Goal: Answer question/provide support: Answer question/provide support

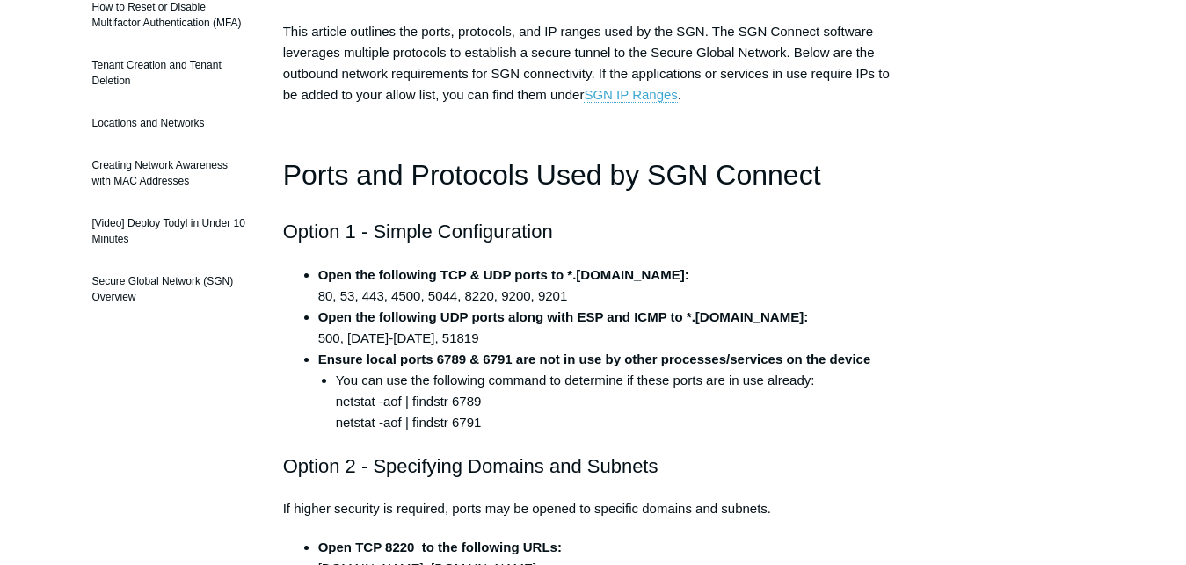
scroll to position [314, 0]
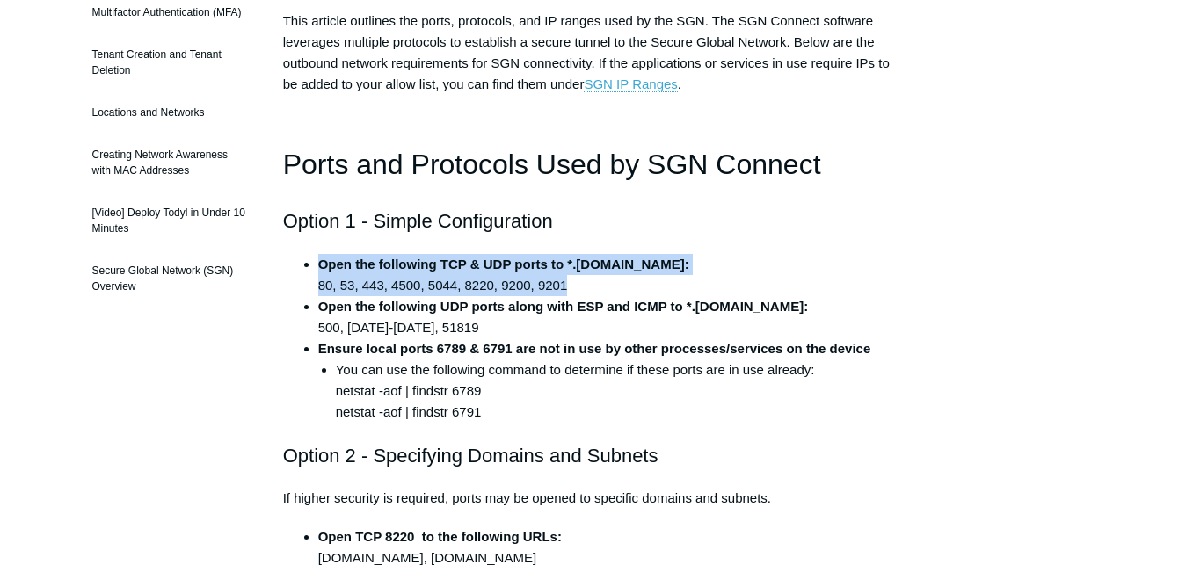
drag, startPoint x: 574, startPoint y: 287, endPoint x: 313, endPoint y: 253, distance: 263.3
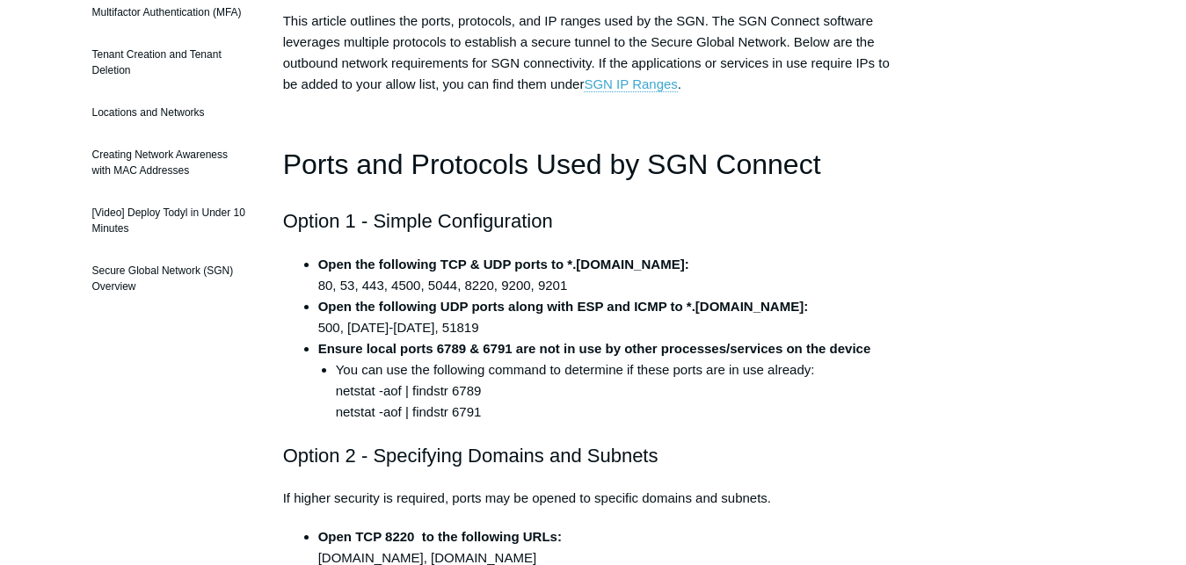
click at [502, 406] on li "You can use the following command to determine if these ports are in use alread…" at bounding box center [620, 391] width 568 height 63
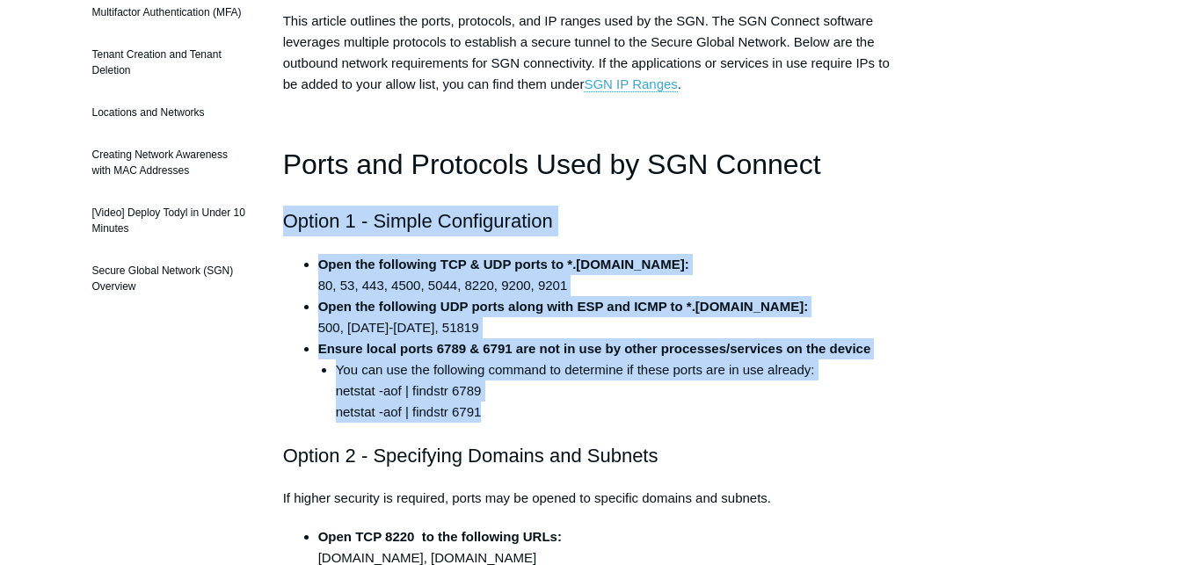
drag, startPoint x: 500, startPoint y: 421, endPoint x: 285, endPoint y: 224, distance: 291.9
click at [657, 227] on h2 "Option 1 - Simple Configuration" at bounding box center [593, 221] width 621 height 31
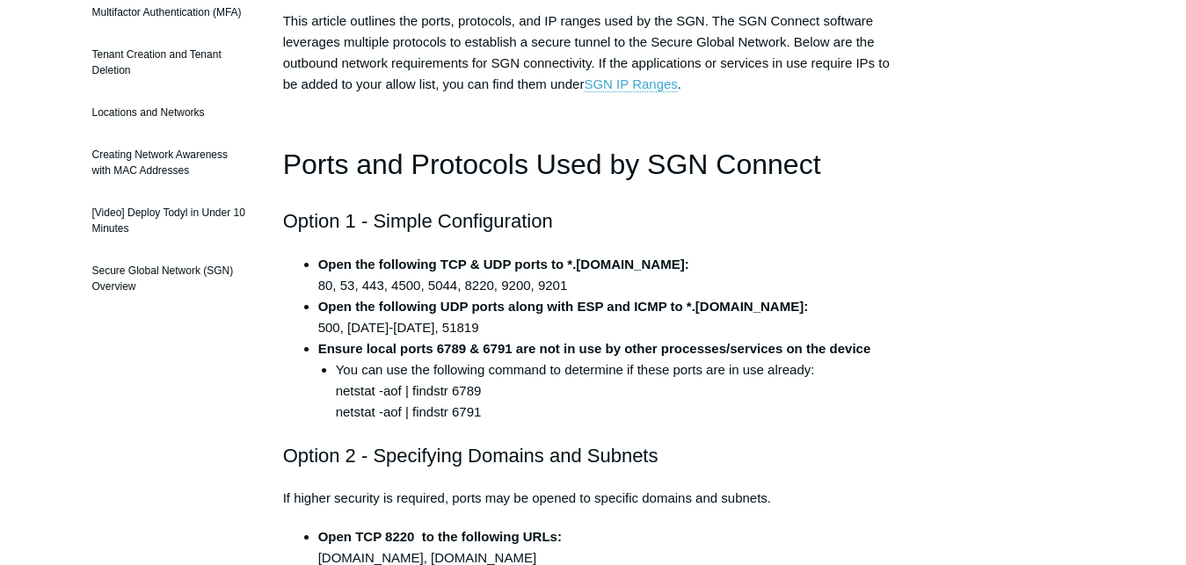
click at [590, 343] on strong "Ensure local ports 6789 & 6791 are not in use by other processes/services on th…" at bounding box center [594, 348] width 553 height 15
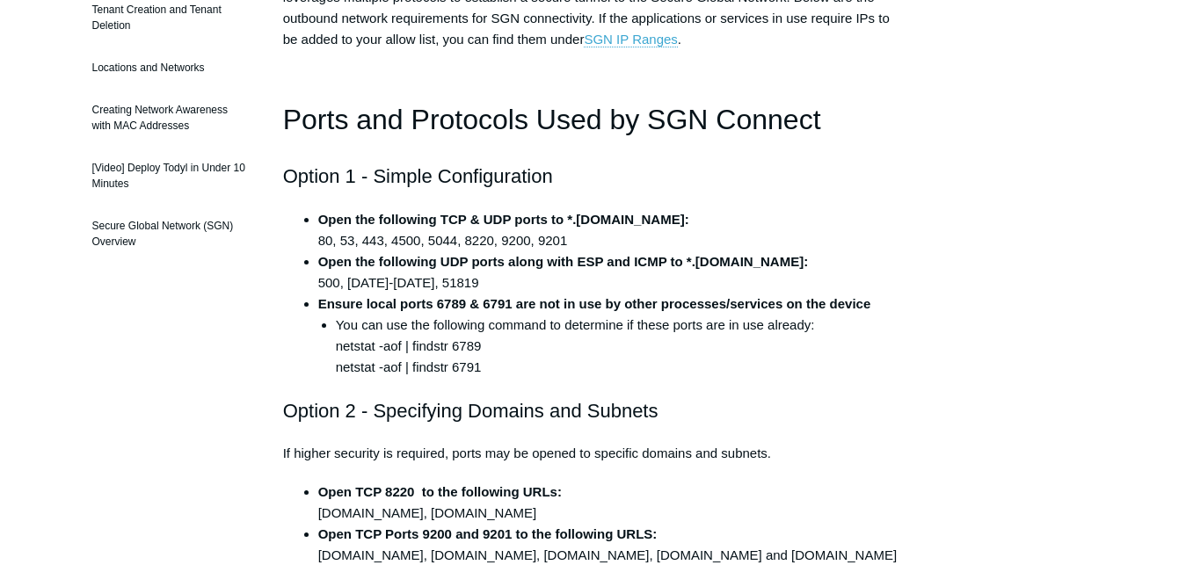
scroll to position [404, 0]
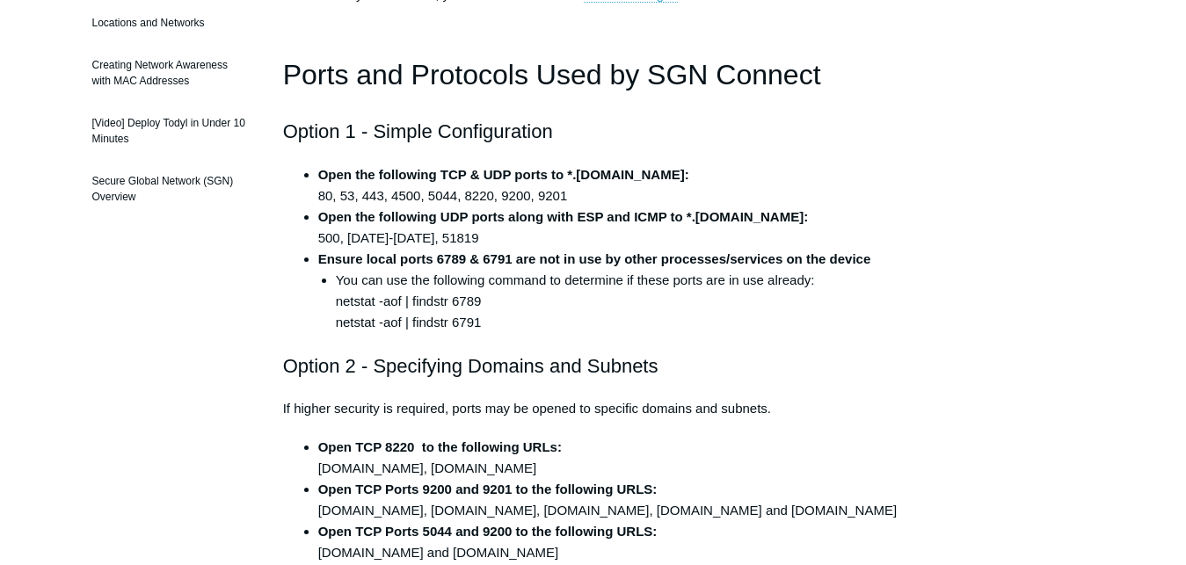
click at [581, 375] on h2 "Option 2 - Specifying Domains and Subnets" at bounding box center [593, 366] width 621 height 31
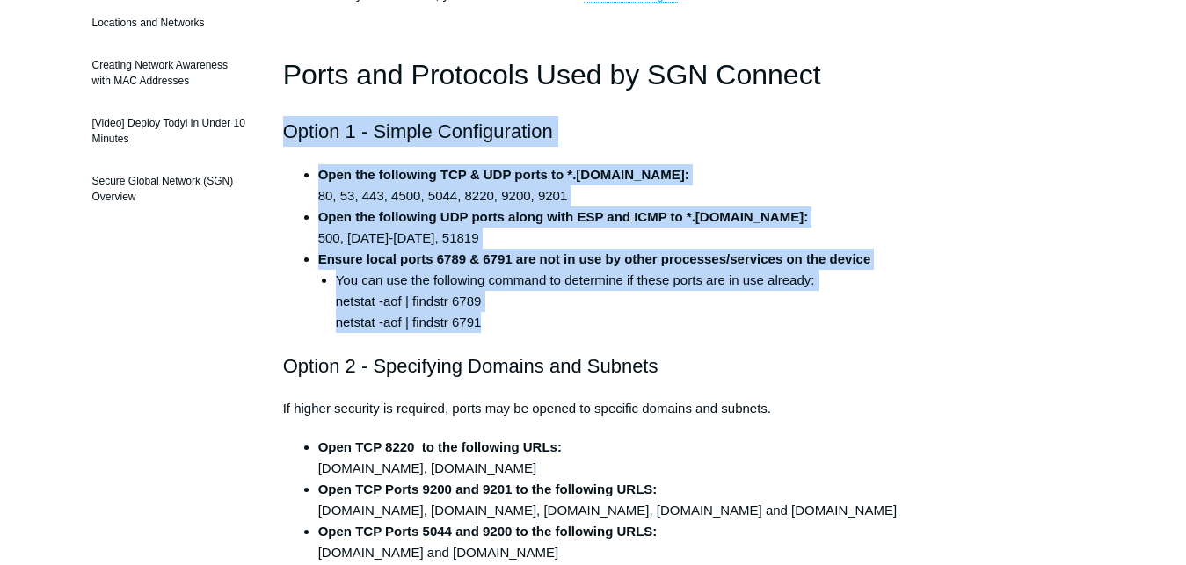
drag, startPoint x: 489, startPoint y: 331, endPoint x: 282, endPoint y: 128, distance: 289.1
copy div "Option 1 - Simple Configuration Open the following TCP & UDP ports to *.todyl.c…"
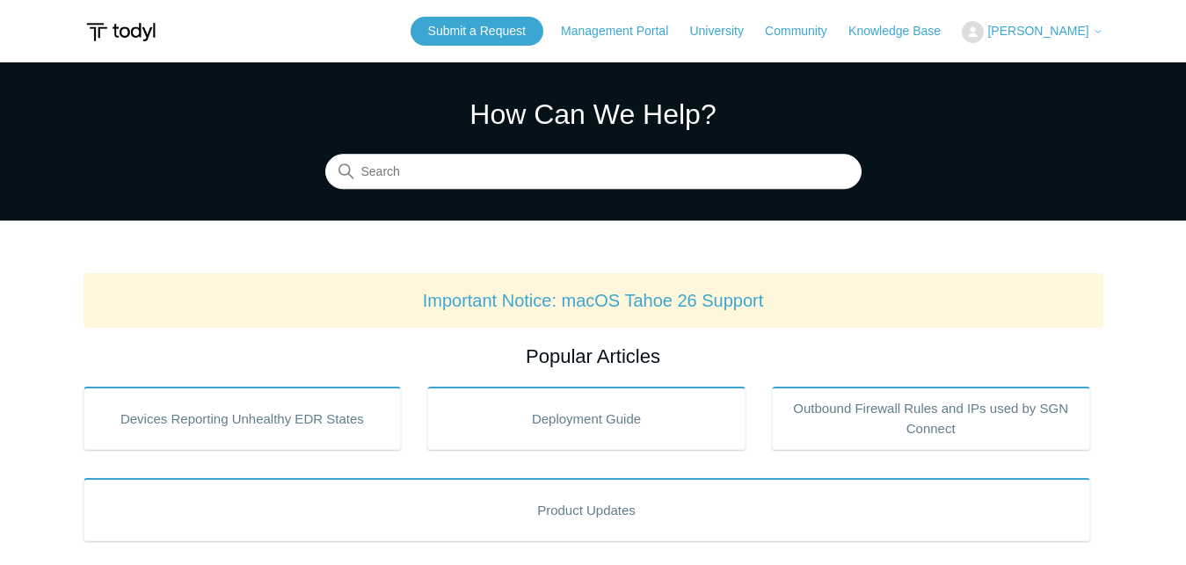
click at [1058, 35] on span "[PERSON_NAME]" at bounding box center [1038, 31] width 101 height 14
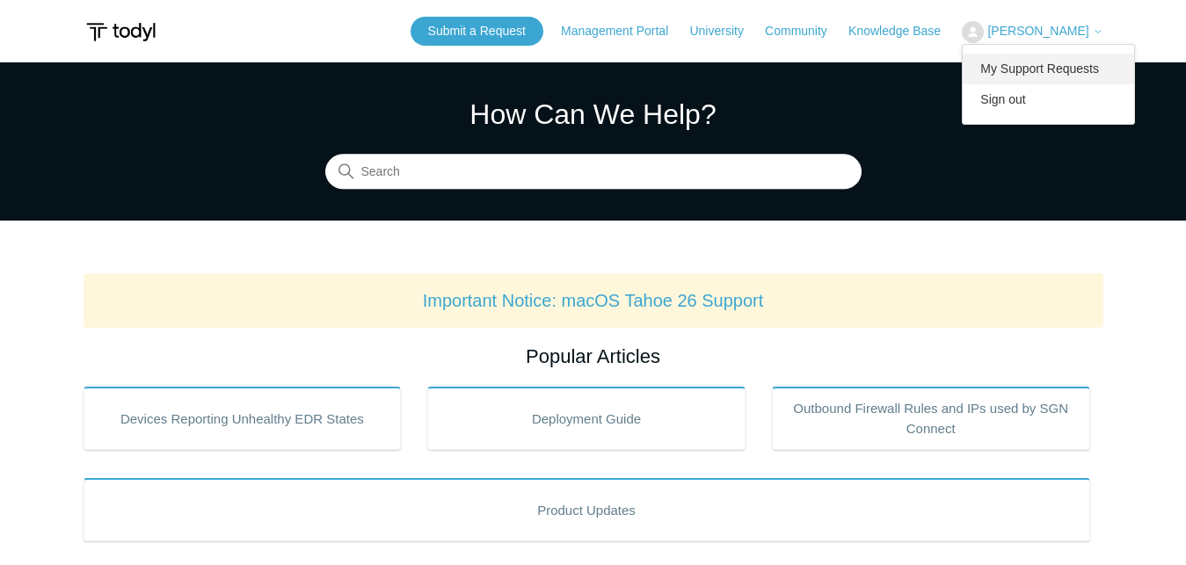
click at [1047, 75] on link "My Support Requests" at bounding box center [1048, 69] width 171 height 31
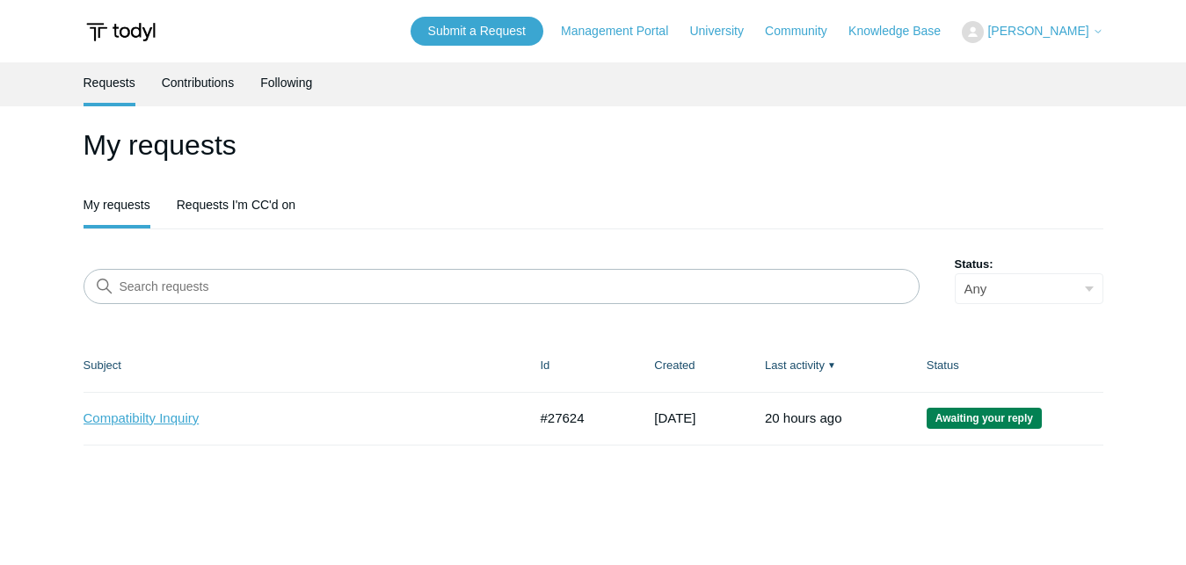
click at [149, 418] on link "Compatibilty Inquiry" at bounding box center [293, 419] width 418 height 20
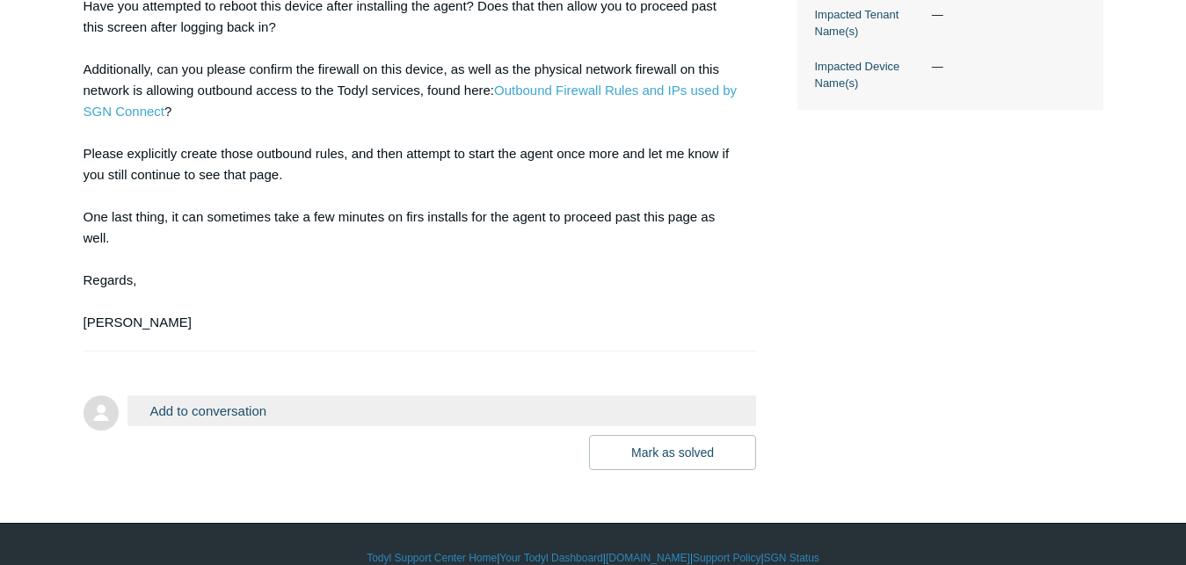
scroll to position [674, 0]
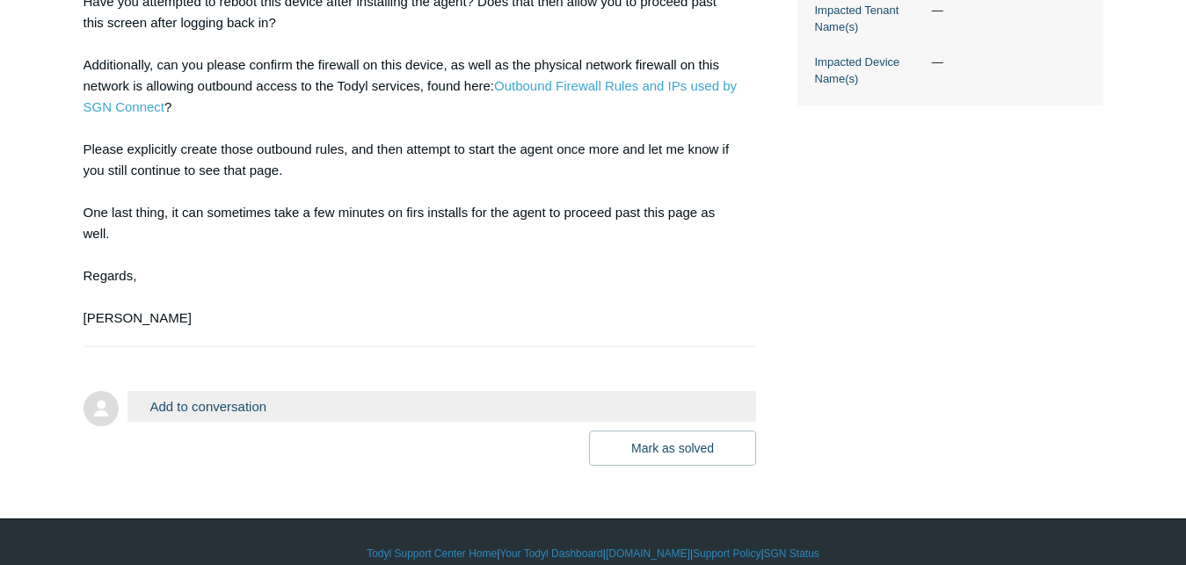
click at [536, 422] on button "Add to conversation" at bounding box center [443, 406] width 630 height 31
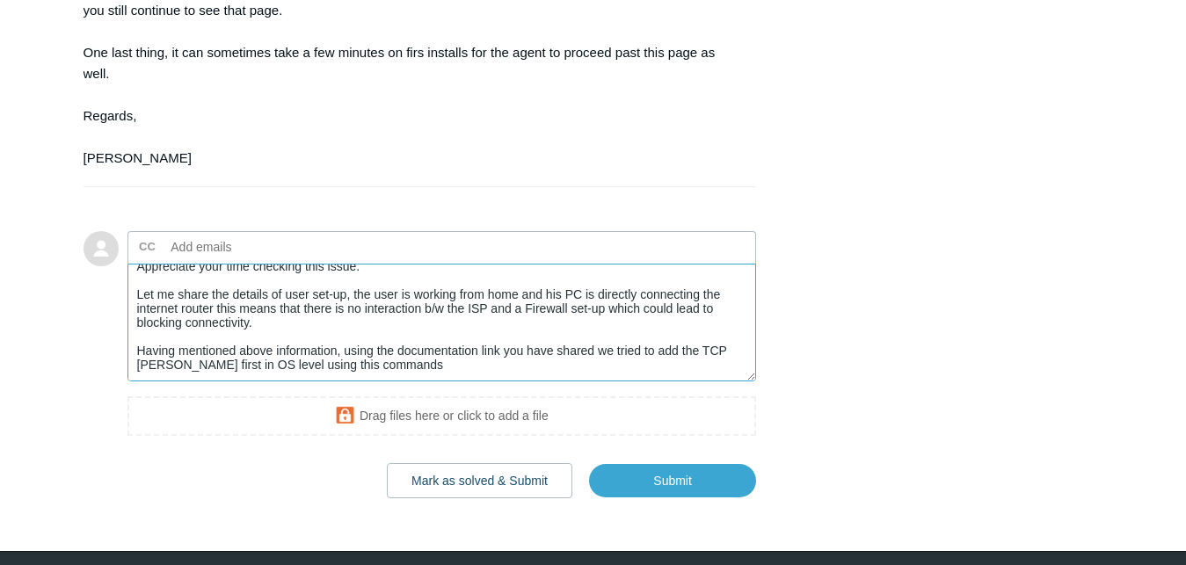
scroll to position [62, 0]
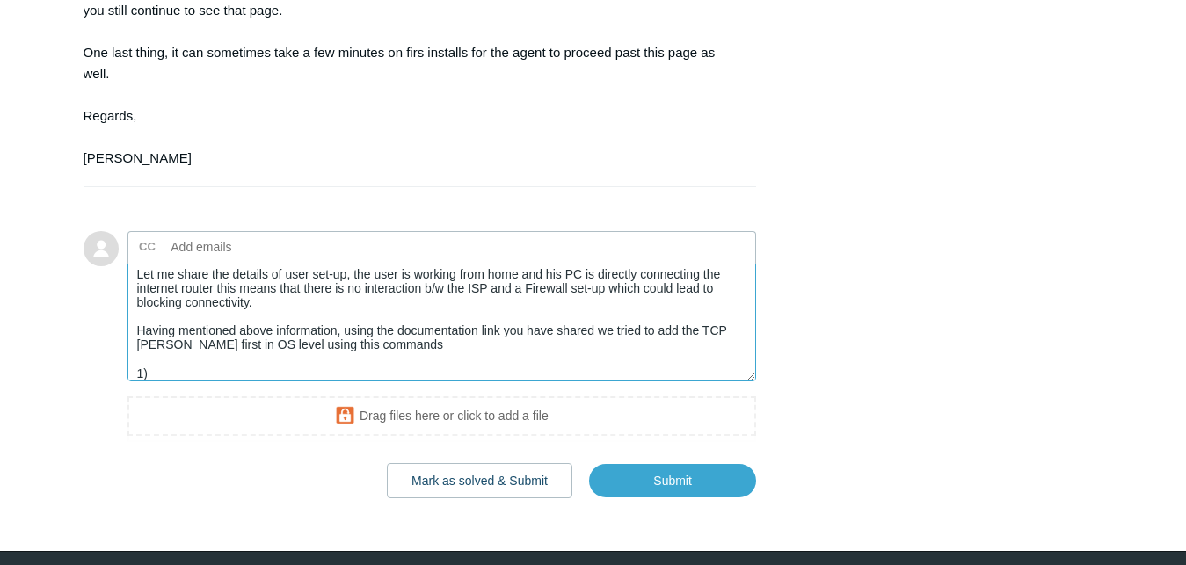
paste textarea "sudo ufw allow out 80,53,443,4500,5044,8220,9200,9201/tcp"
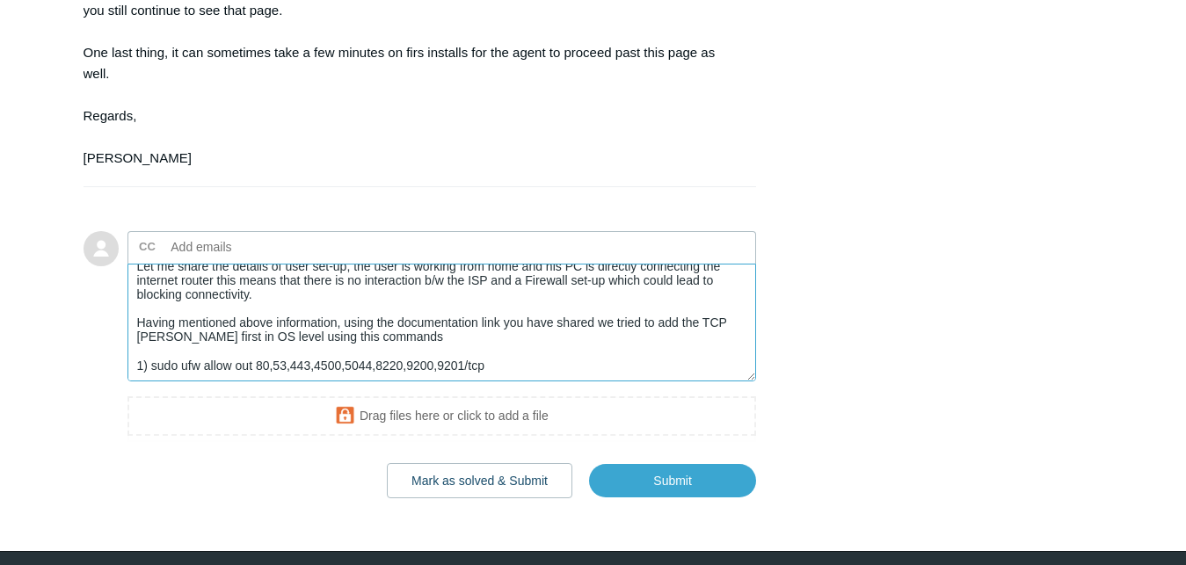
click at [399, 379] on textarea "Hi Connor, Appreciate your time checking this issue. Let me share the details o…" at bounding box center [443, 323] width 630 height 119
click at [150, 383] on textarea "Hi Connor, Appreciate your time checking this issue. Let me share the details o…" at bounding box center [443, 323] width 630 height 119
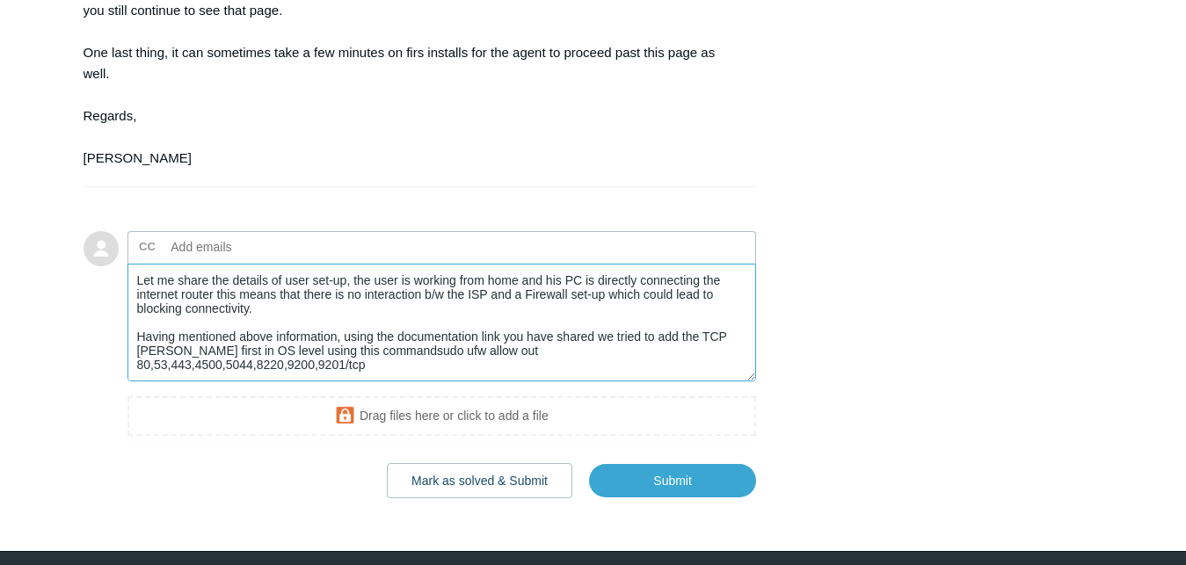
scroll to position [57, 0]
click at [720, 383] on textarea "Hi Connor, Appreciate your time checking this issue. Let me share the details o…" at bounding box center [443, 323] width 630 height 119
click at [585, 383] on textarea "Hi Connor, Appreciate your time checking this issue. Let me share the details o…" at bounding box center [443, 323] width 630 height 119
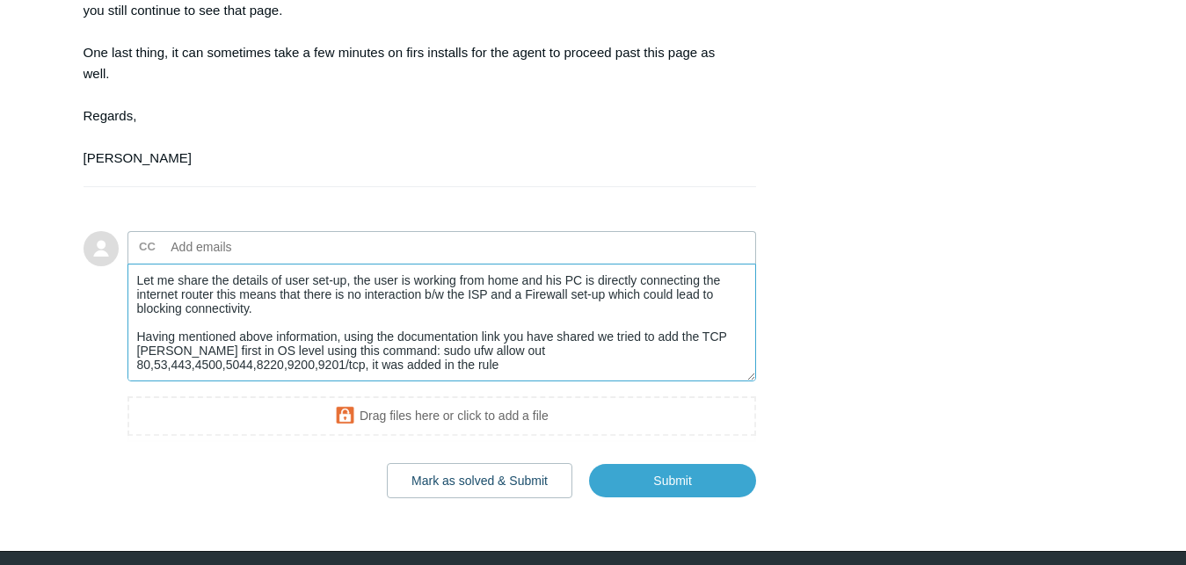
paste textarea "h"
click at [514, 383] on textarea "Hi Connor, Appreciate your time checking this issue. Let me share the details o…" at bounding box center [443, 323] width 630 height 119
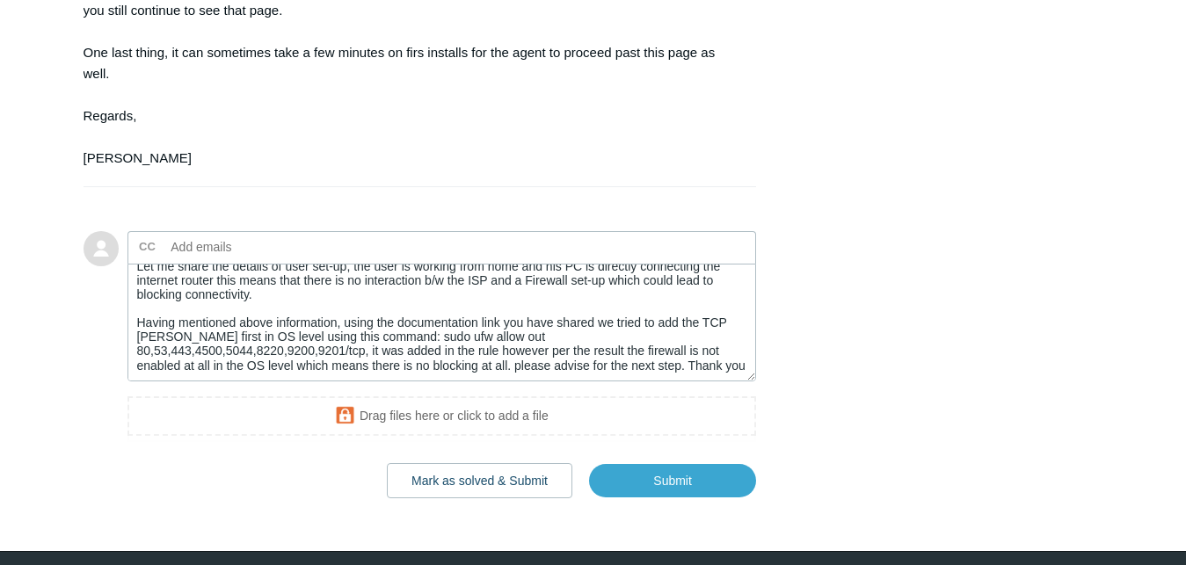
scroll to position [126, 0]
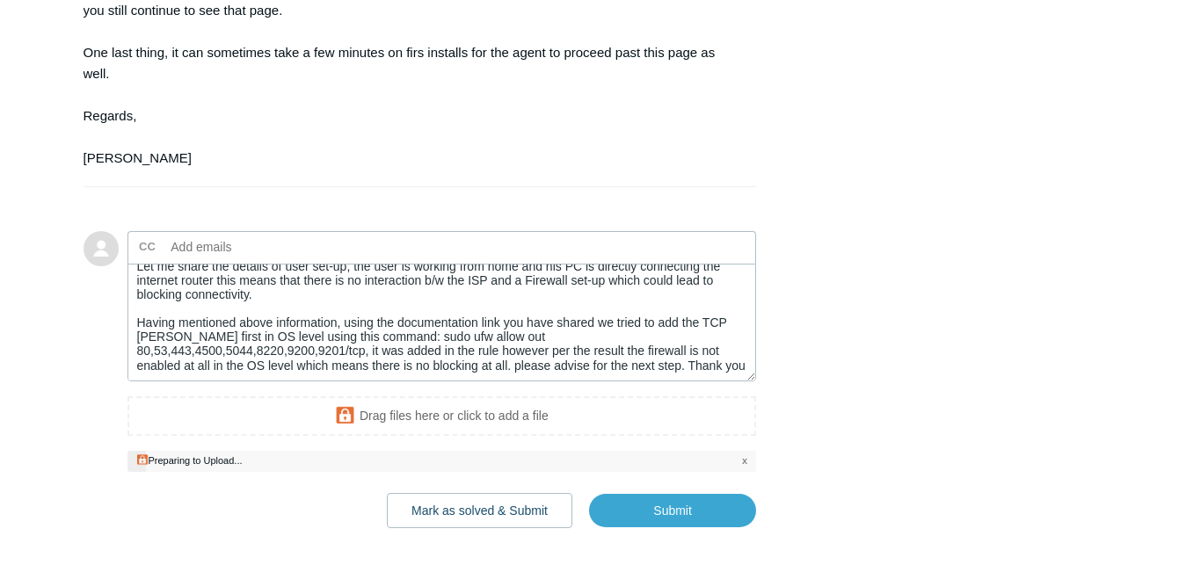
click at [652, 529] on input "Submit" at bounding box center [672, 511] width 167 height 35
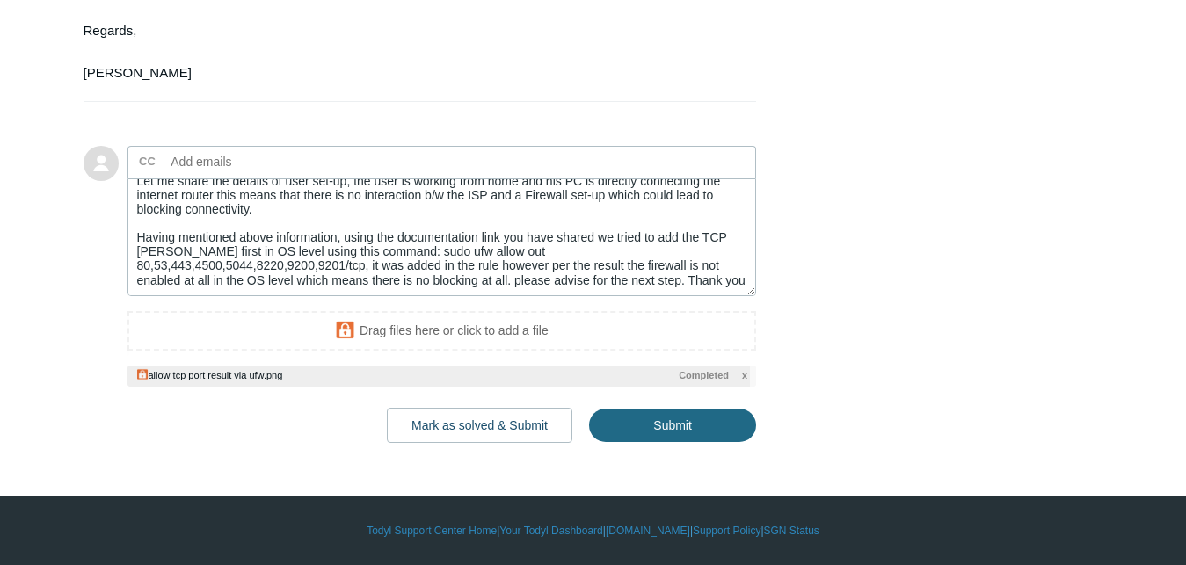
scroll to position [958, 0]
click at [681, 427] on input "Submit" at bounding box center [672, 425] width 167 height 35
type textarea "Hi Connor, Appreciate your time checking this issue. Let me share the details o…"
